Goal: Task Accomplishment & Management: Use online tool/utility

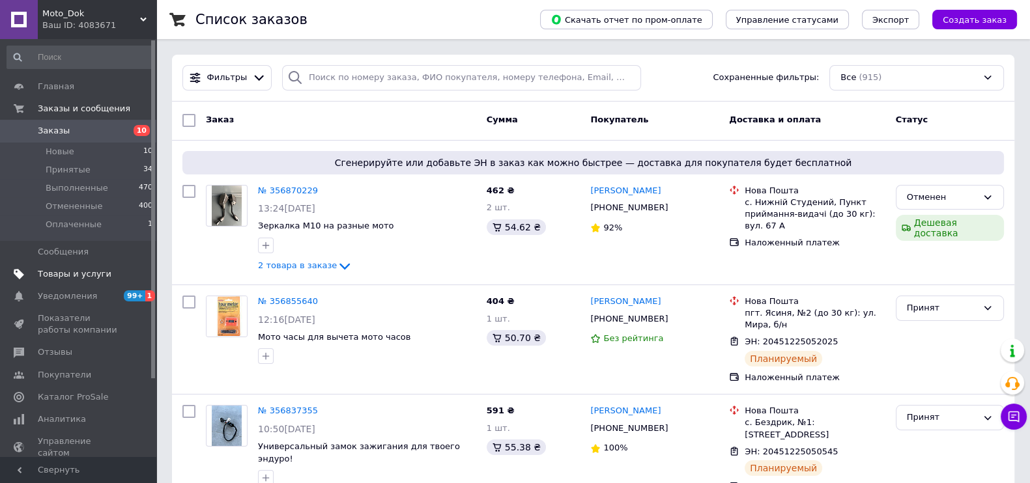
click at [64, 272] on span "Товары и услуги" at bounding box center [75, 274] width 74 height 12
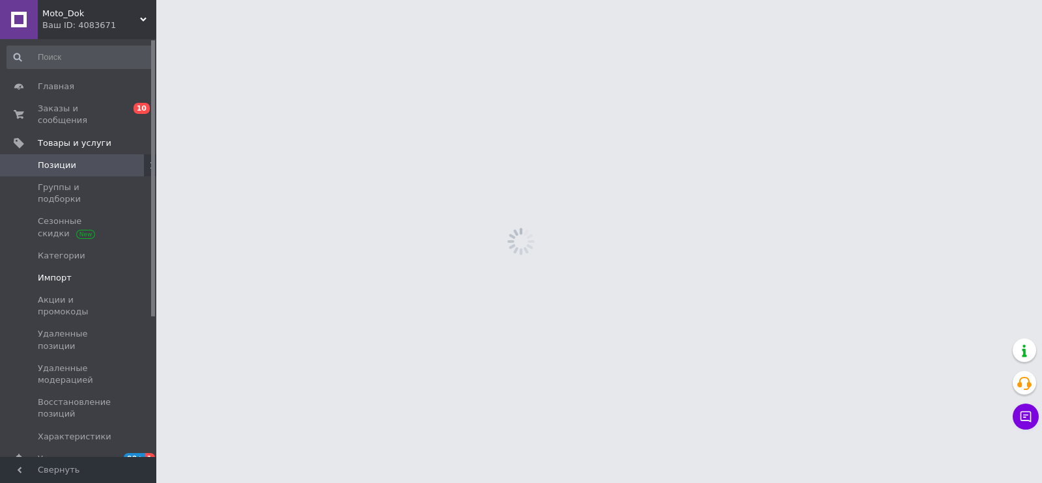
click at [63, 272] on span "Импорт" at bounding box center [55, 278] width 34 height 12
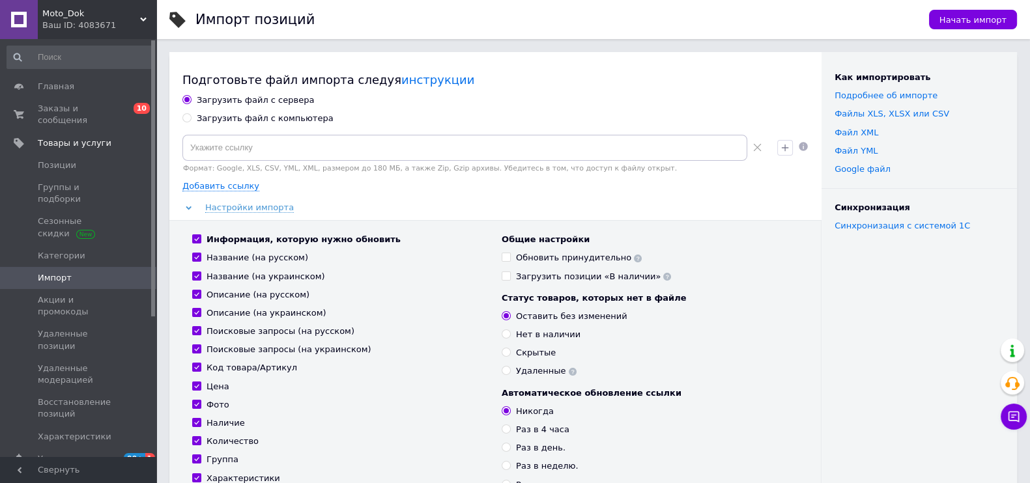
click at [185, 120] on input "Загрузить файл с компьютера" at bounding box center [186, 117] width 8 height 8
radio input "true"
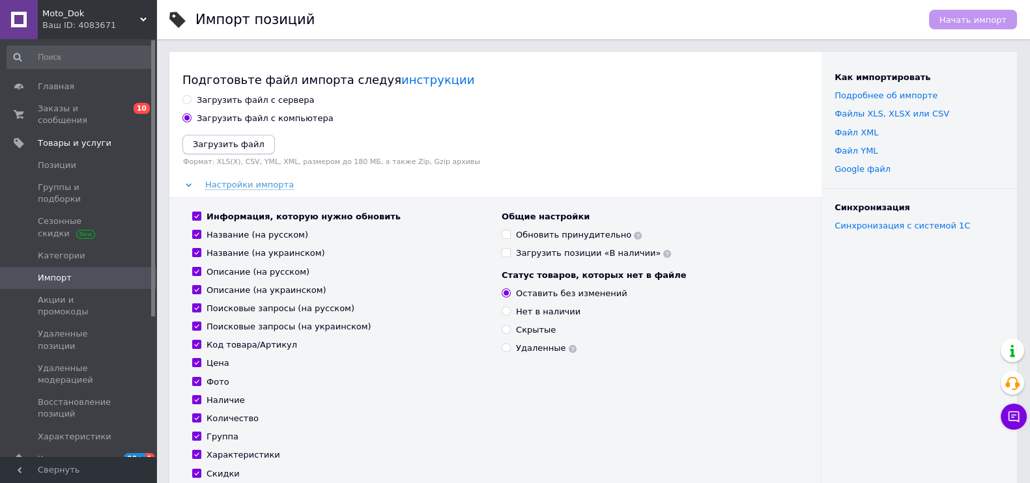
click at [228, 147] on icon "Загрузить файл" at bounding box center [229, 144] width 72 height 10
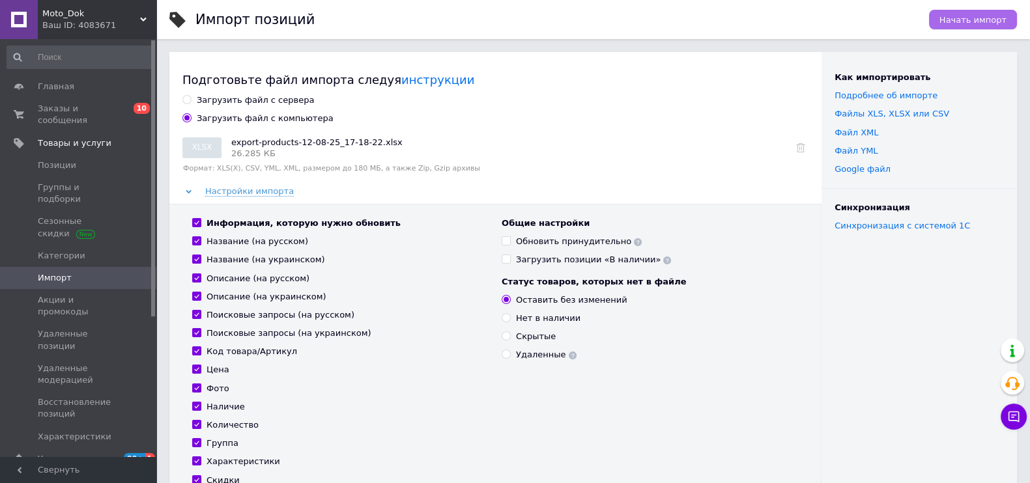
click at [959, 18] on span "Начать импорт" at bounding box center [972, 20] width 67 height 10
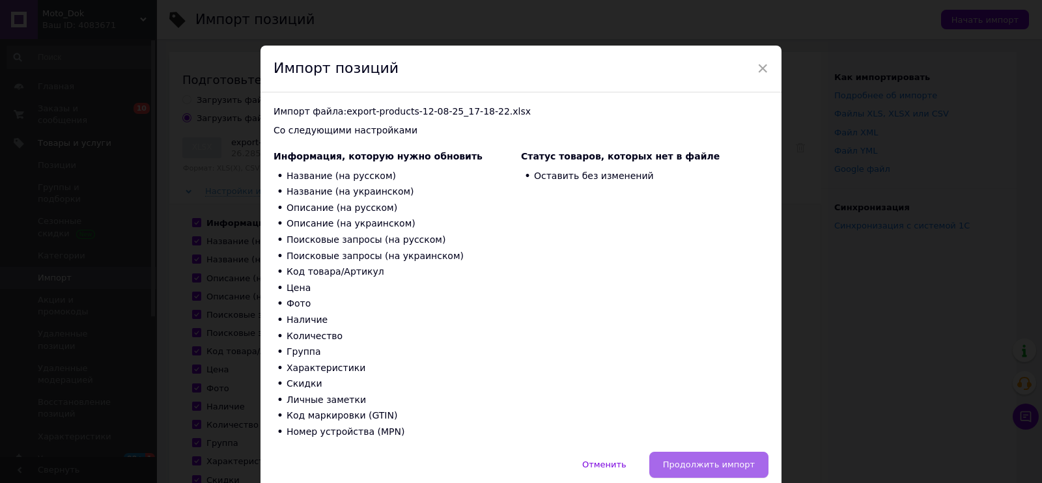
click at [716, 457] on button "Продолжить импорт" at bounding box center [708, 465] width 119 height 26
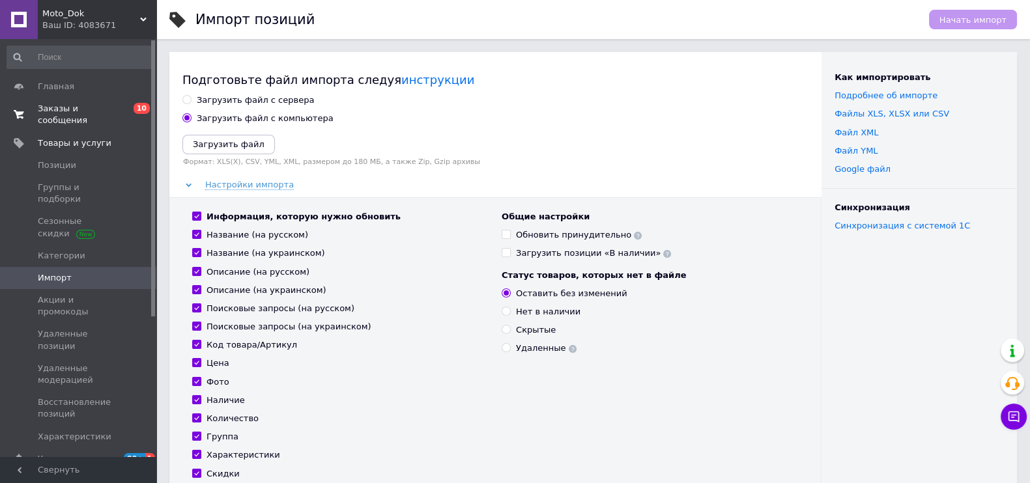
click at [49, 115] on span "Заказы и сообщения" at bounding box center [79, 114] width 83 height 23
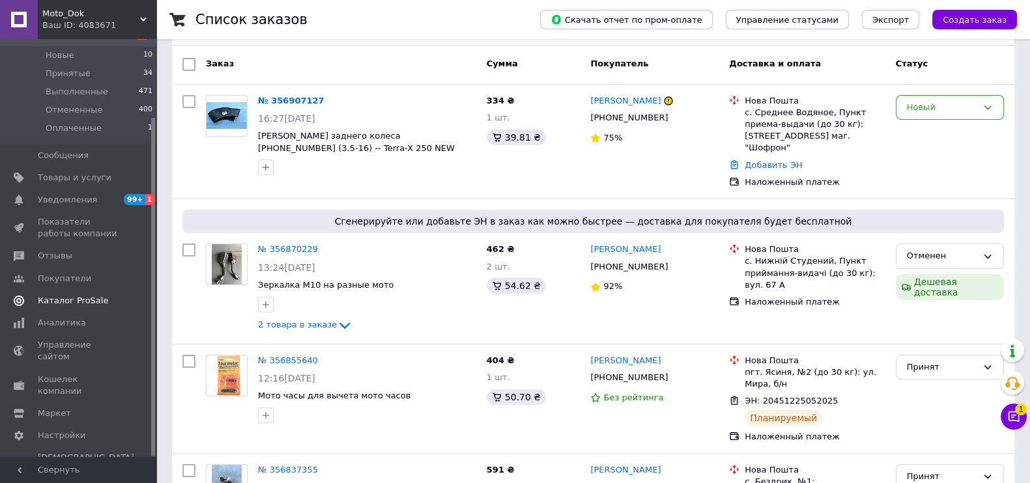
scroll to position [81, 0]
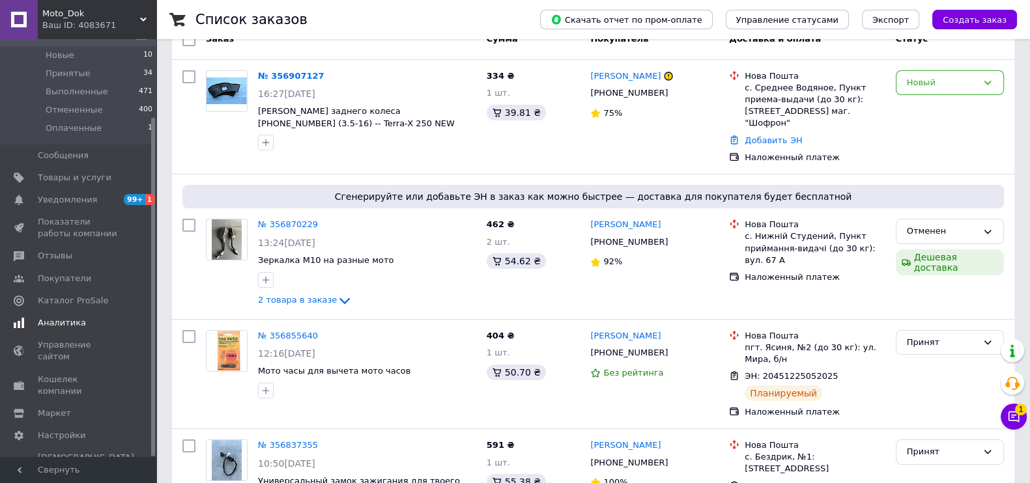
click at [51, 326] on span "Аналитика" at bounding box center [62, 323] width 48 height 12
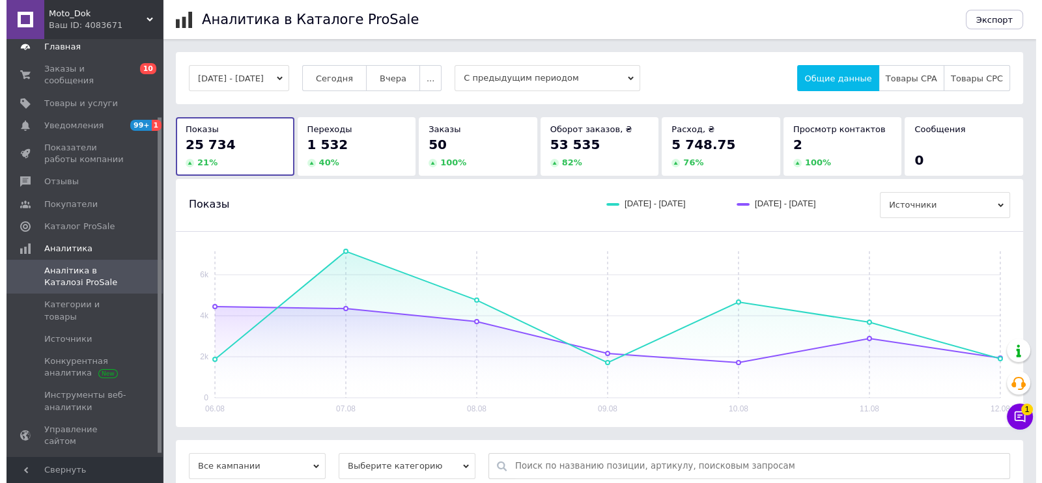
scroll to position [15, 0]
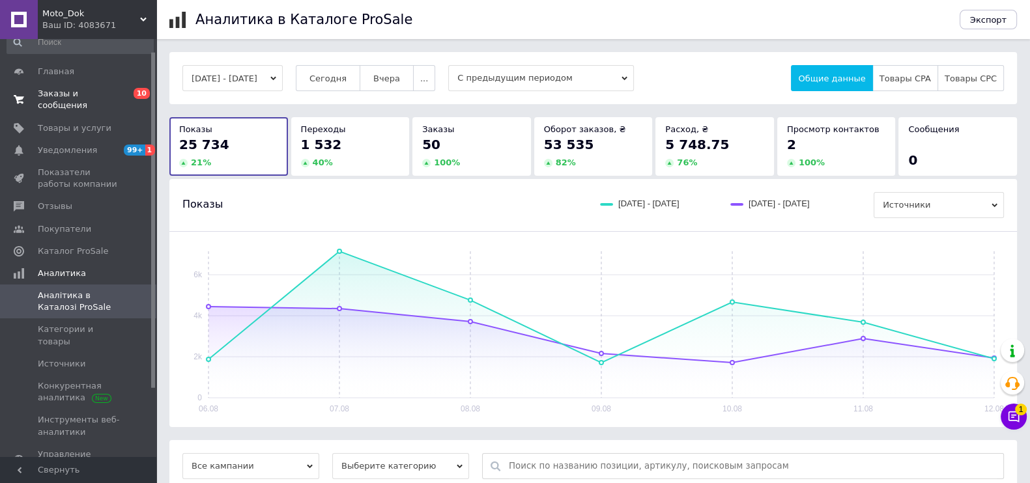
click at [84, 88] on span "Заказы и сообщения" at bounding box center [79, 99] width 83 height 23
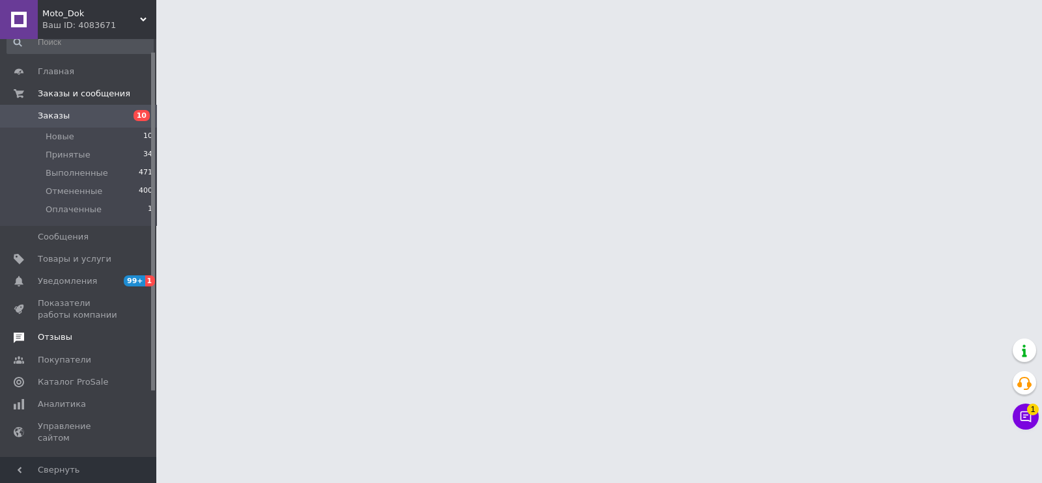
scroll to position [71, 0]
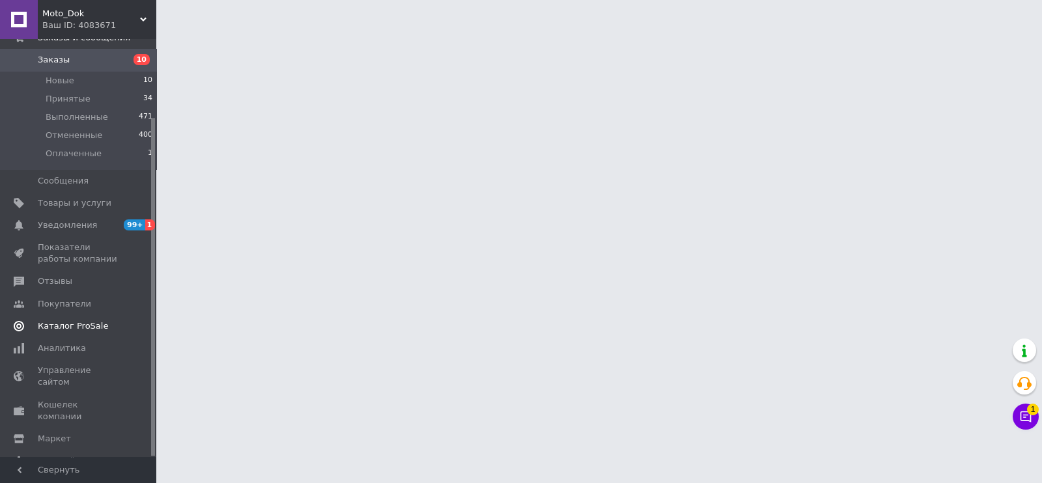
click at [68, 320] on span "Каталог ProSale" at bounding box center [73, 326] width 70 height 12
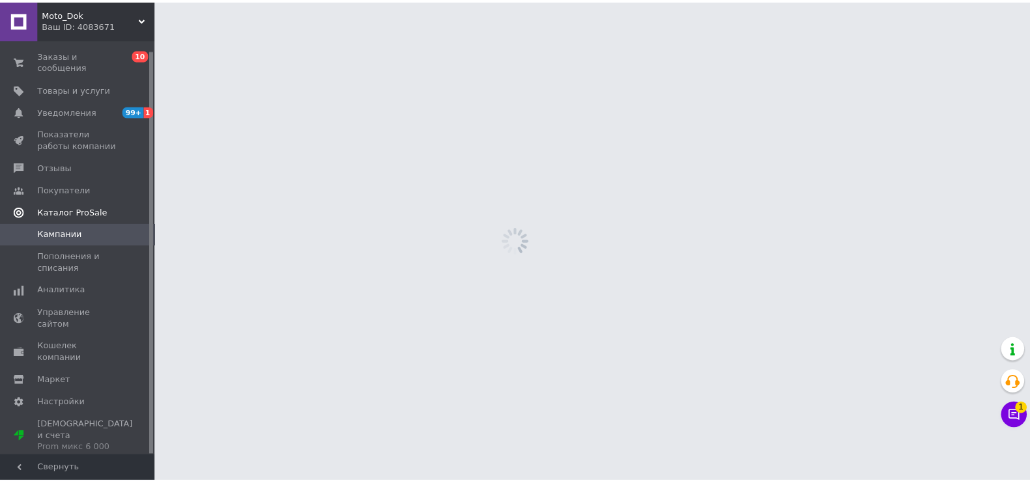
scroll to position [10, 0]
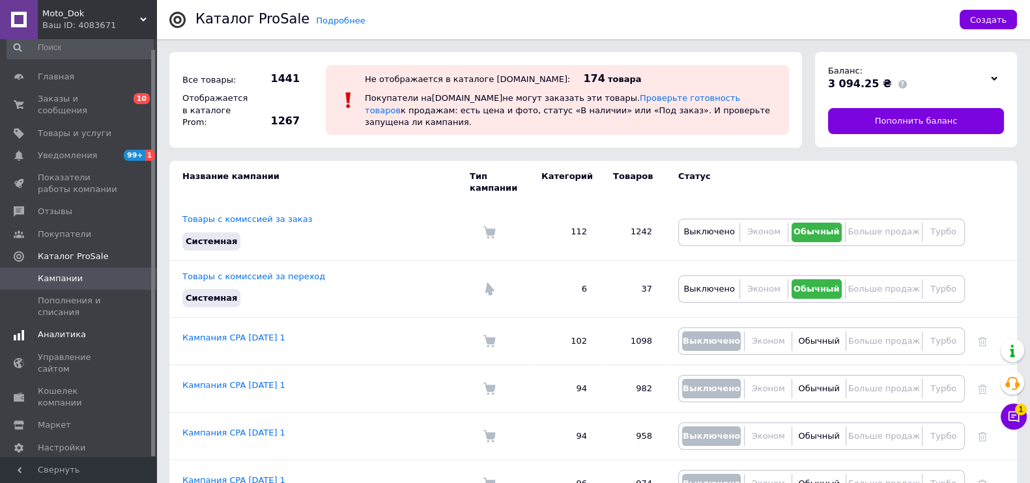
click at [69, 329] on span "Аналитика" at bounding box center [62, 335] width 48 height 12
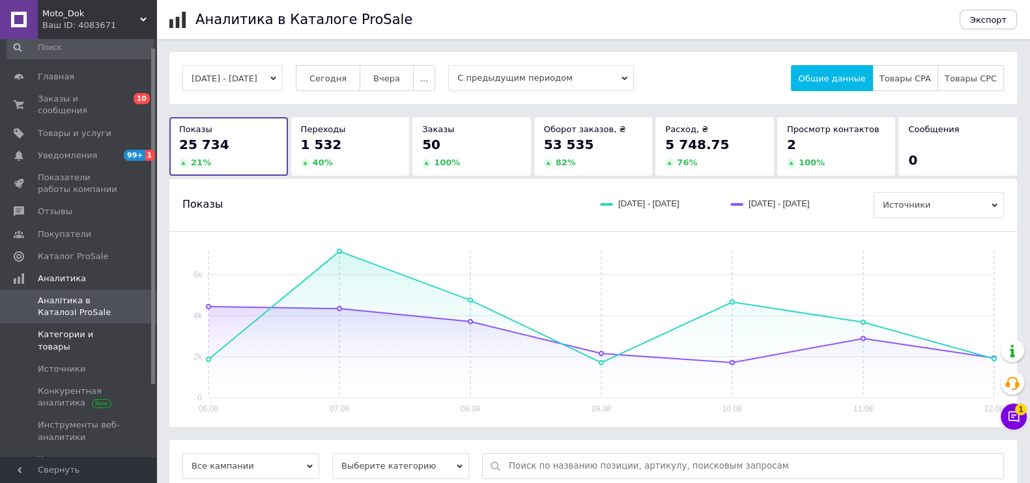
click at [91, 328] on link "Категории и товары" at bounding box center [80, 341] width 160 height 34
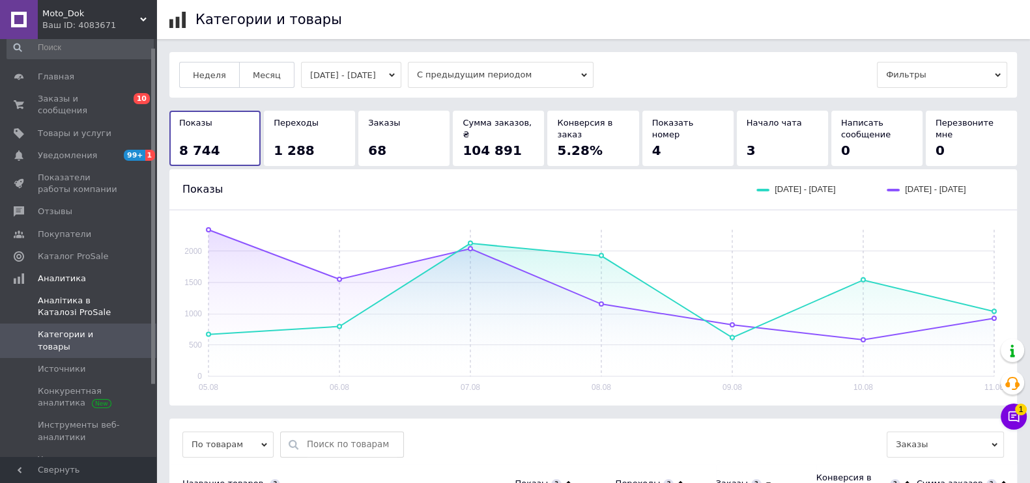
click at [76, 302] on span "Аналітика в Каталозі ProSale" at bounding box center [79, 306] width 83 height 23
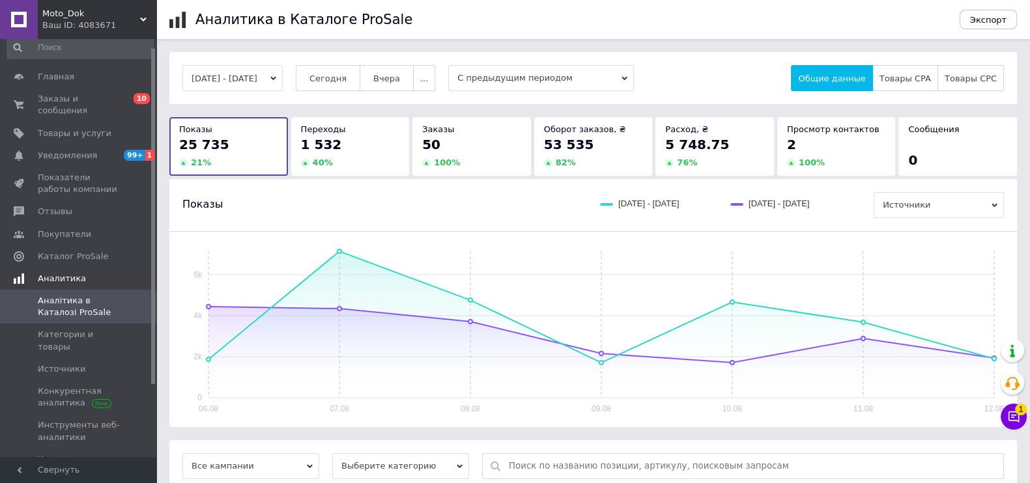
click at [64, 273] on span "Аналитика" at bounding box center [62, 279] width 48 height 12
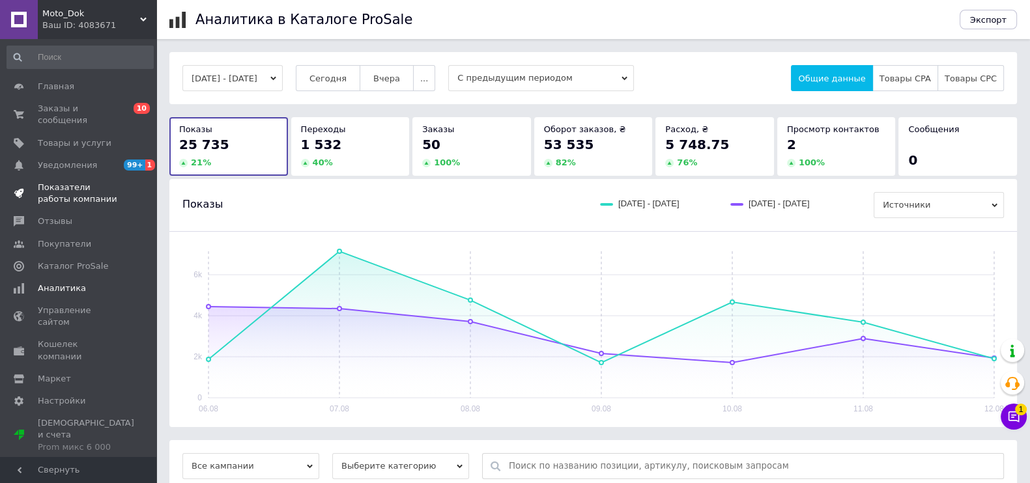
click at [70, 185] on span "Показатели работы компании" at bounding box center [79, 193] width 83 height 23
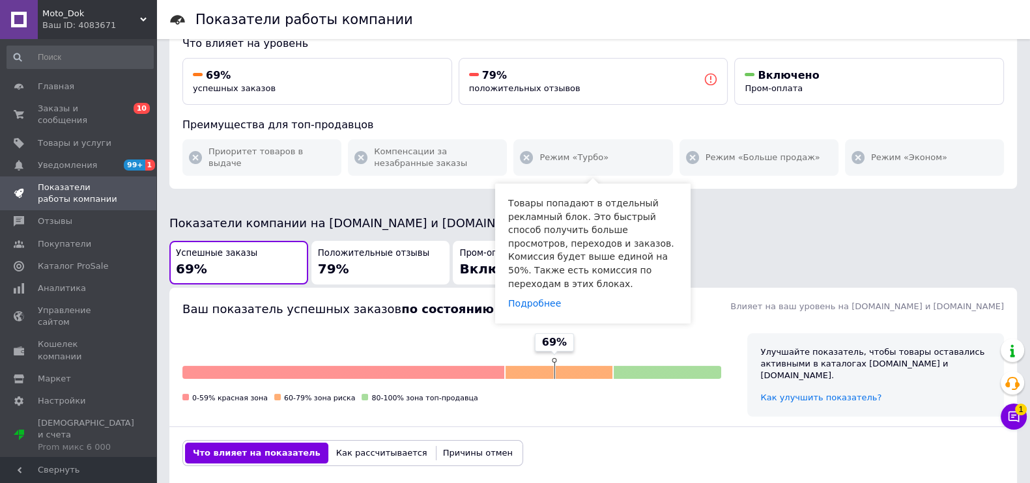
scroll to position [325, 0]
